Goal: Information Seeking & Learning: Learn about a topic

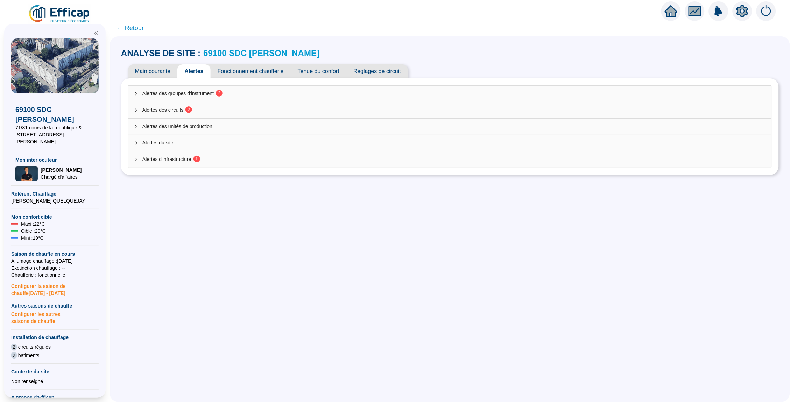
click at [670, 13] on icon "home" at bounding box center [671, 11] width 13 height 10
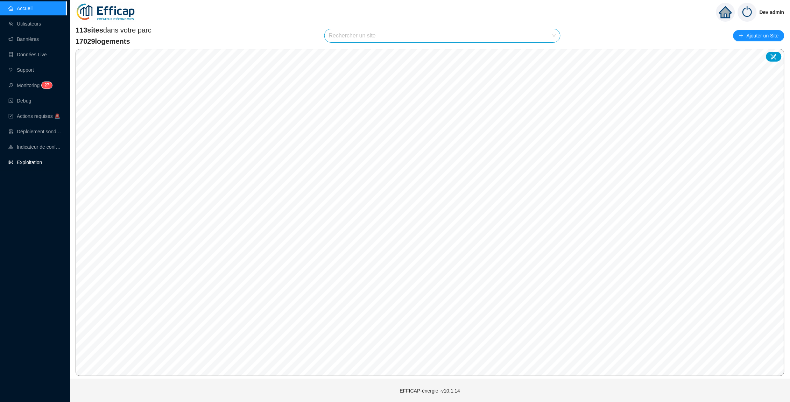
click at [29, 165] on link "Exploitation" at bounding box center [25, 163] width 34 height 6
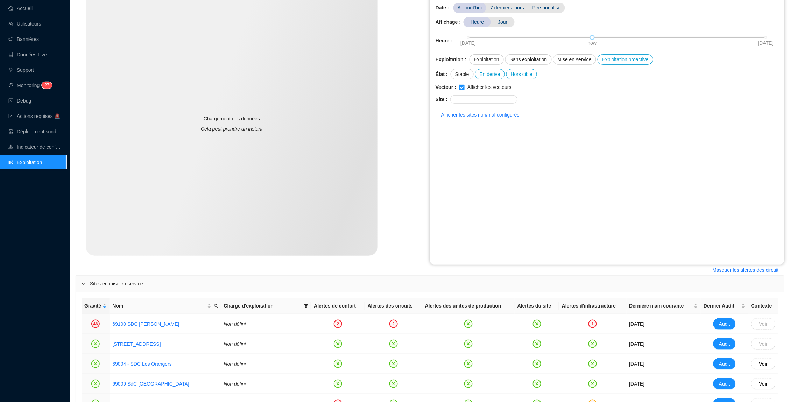
scroll to position [44, 0]
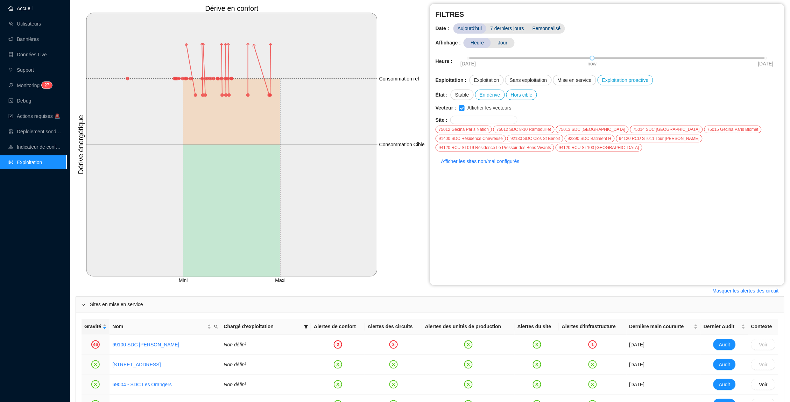
click at [25, 6] on link "Accueil" at bounding box center [20, 9] width 24 height 6
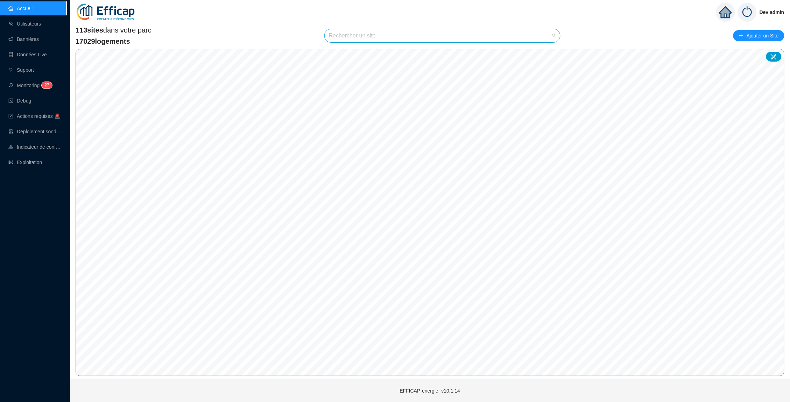
click at [357, 41] on input "search" at bounding box center [439, 35] width 221 height 13
type input "mér"
click at [547, 50] on icon at bounding box center [547, 52] width 5 height 5
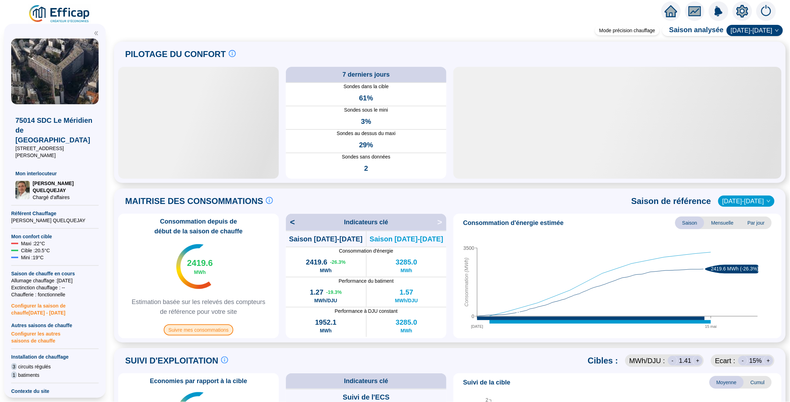
click at [208, 330] on span "Suivre mes consommations" at bounding box center [199, 329] width 70 height 11
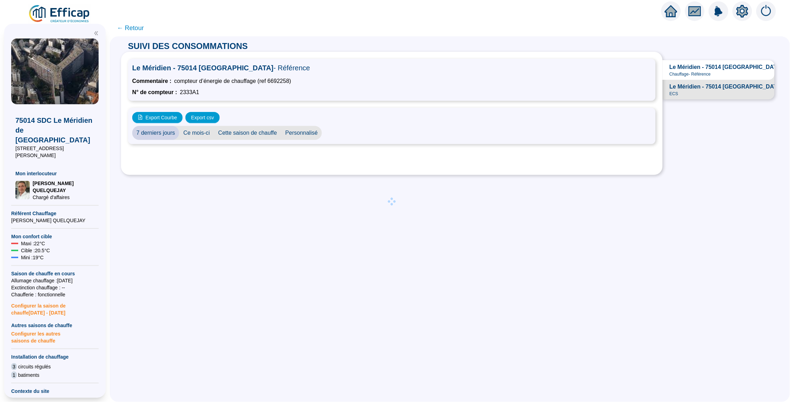
click at [134, 28] on span "← Retour" at bounding box center [130, 28] width 27 height 10
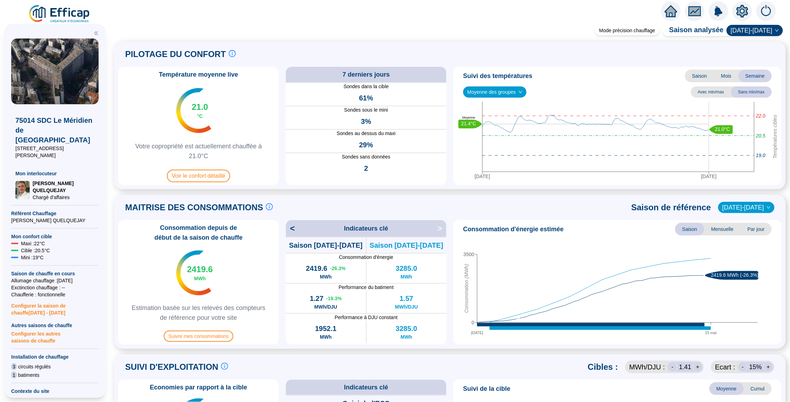
click at [187, 182] on div "Température moyenne live 21.0 °C Votre copropriété est actuellement chauffée à …" at bounding box center [198, 126] width 161 height 118
click at [199, 176] on span "Voir le confort détaillé" at bounding box center [198, 176] width 63 height 13
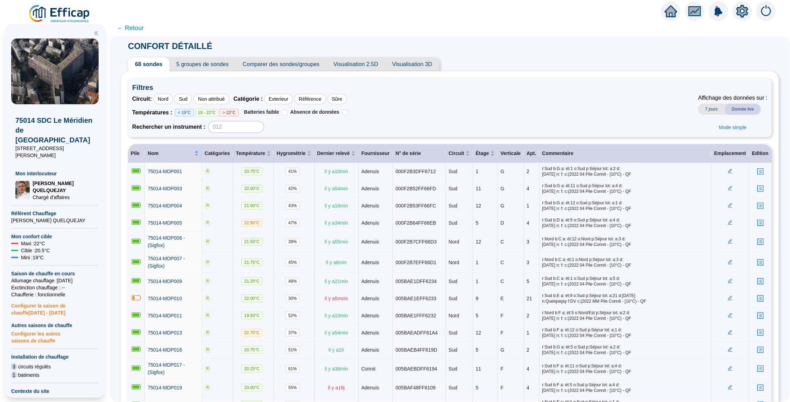
click at [135, 27] on span "← Retour" at bounding box center [130, 28] width 27 height 10
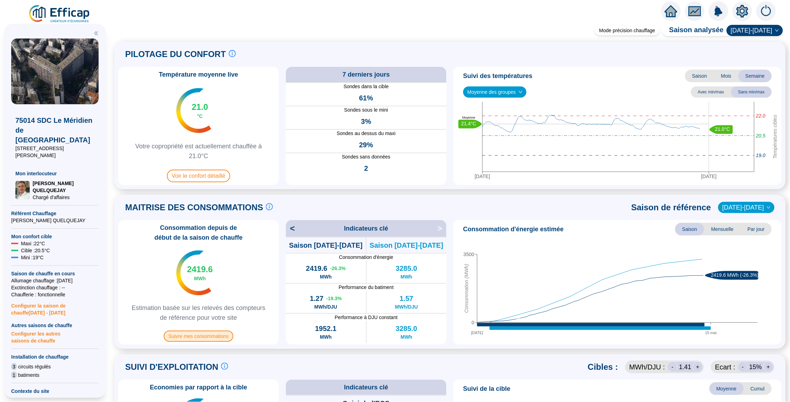
click at [208, 334] on span "Suivre mes consommations" at bounding box center [199, 336] width 70 height 11
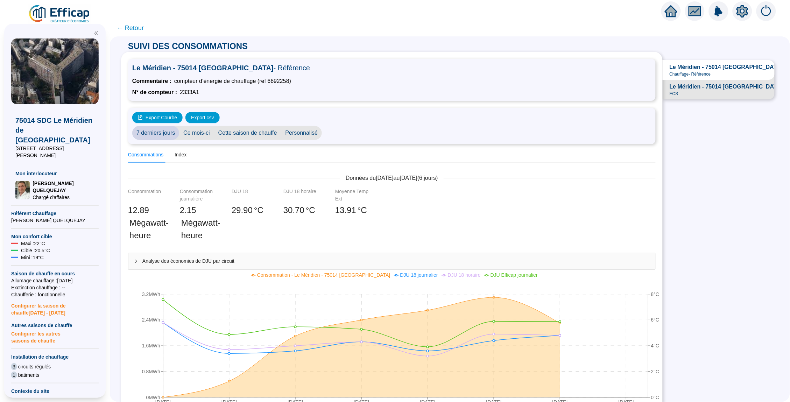
click at [128, 29] on span "← Retour" at bounding box center [130, 28] width 27 height 10
